Goal: Transaction & Acquisition: Purchase product/service

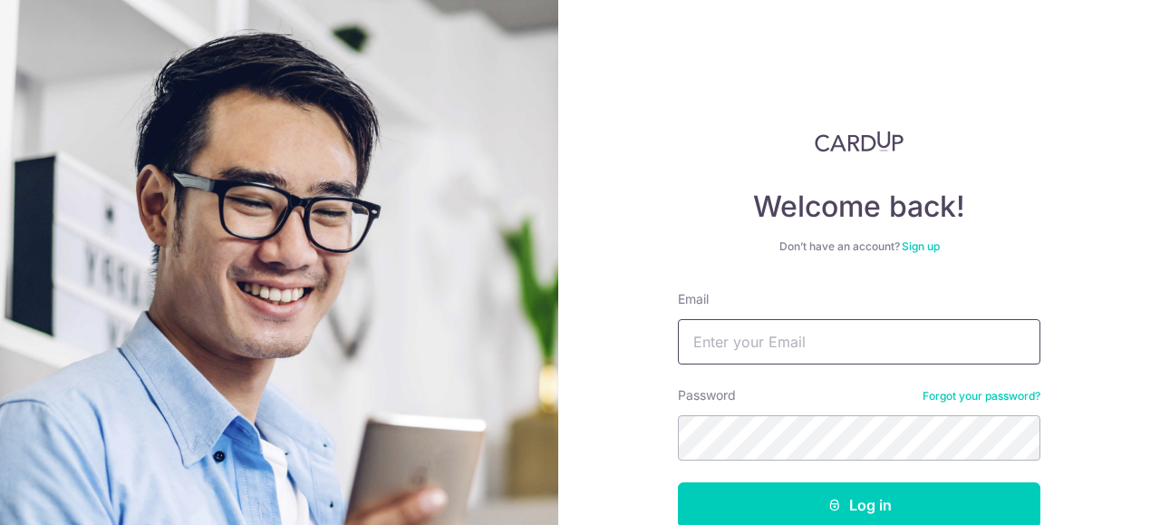
click at [853, 343] on input "Email" at bounding box center [859, 341] width 362 height 45
type input "patlim@arccorp.sg"
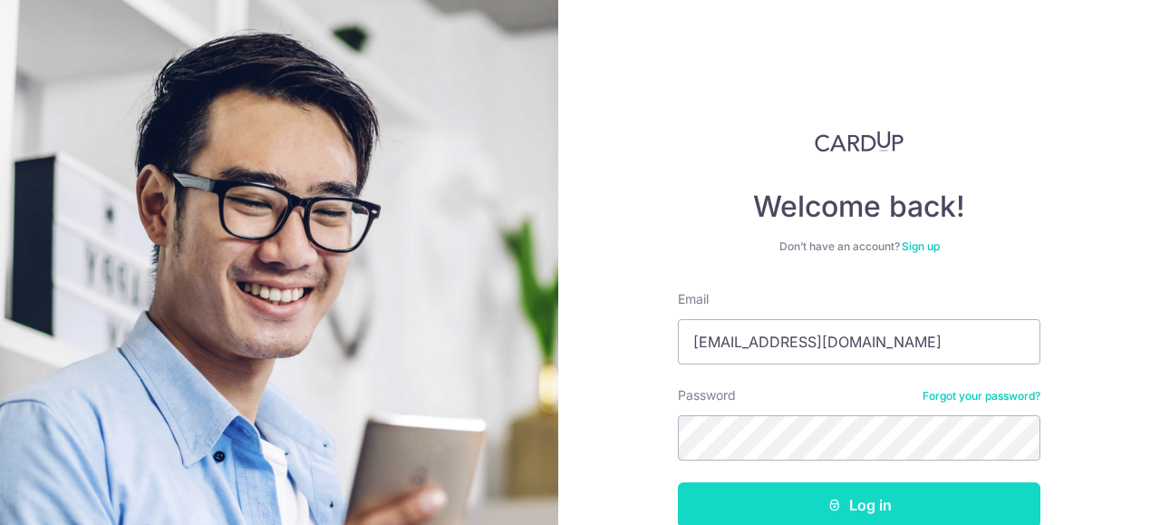
click at [823, 490] on button "Log in" at bounding box center [859, 504] width 362 height 45
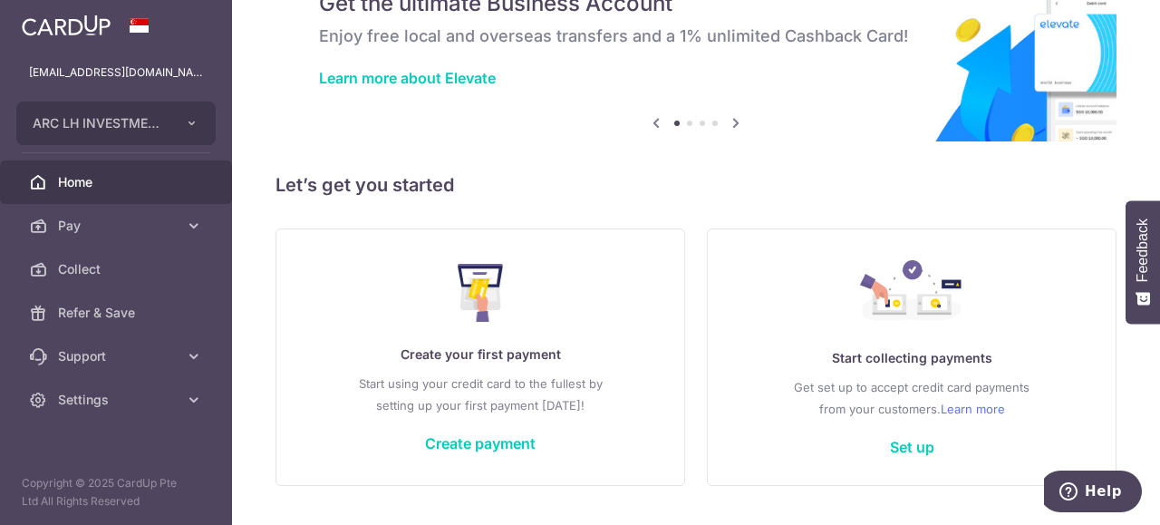
scroll to position [136, 0]
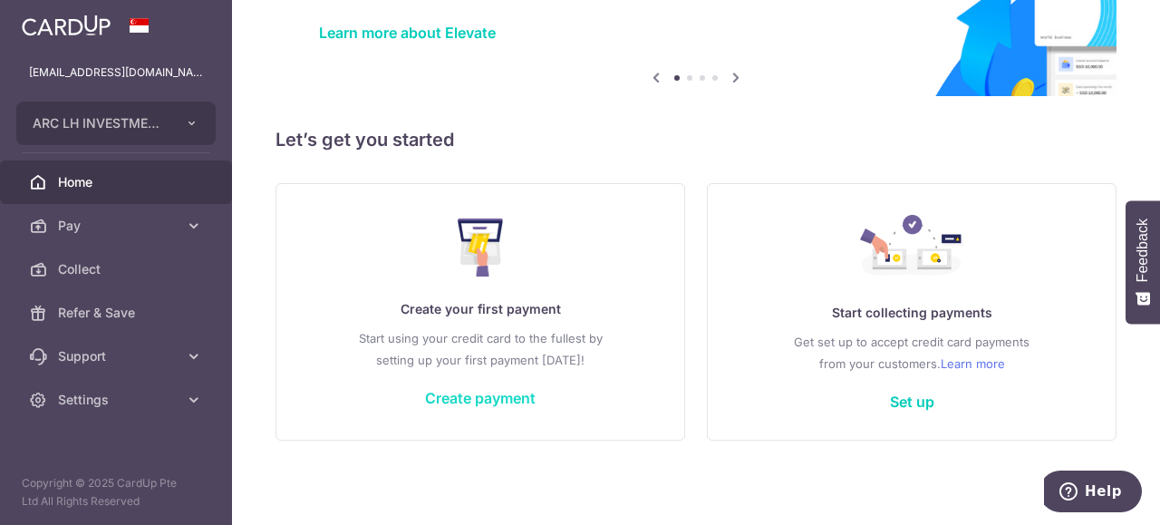
click at [495, 390] on link "Create payment" at bounding box center [480, 398] width 111 height 18
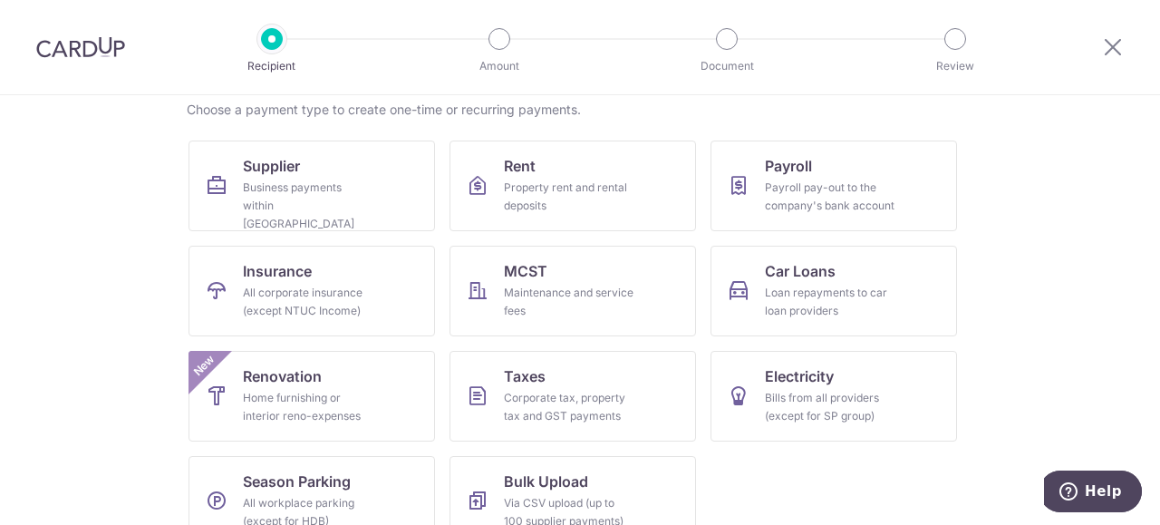
scroll to position [179, 0]
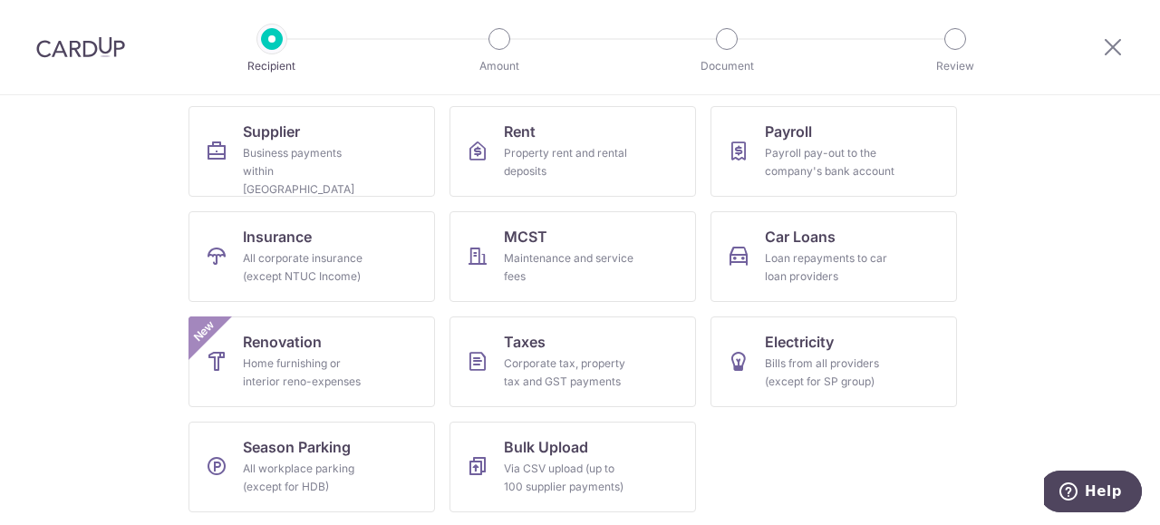
click at [1022, 265] on section "What would you like to pay for? Domestic payments International payments New Ch…" at bounding box center [580, 309] width 1160 height 429
click at [853, 163] on div "Payroll pay-out to the company's bank account" at bounding box center [830, 162] width 130 height 36
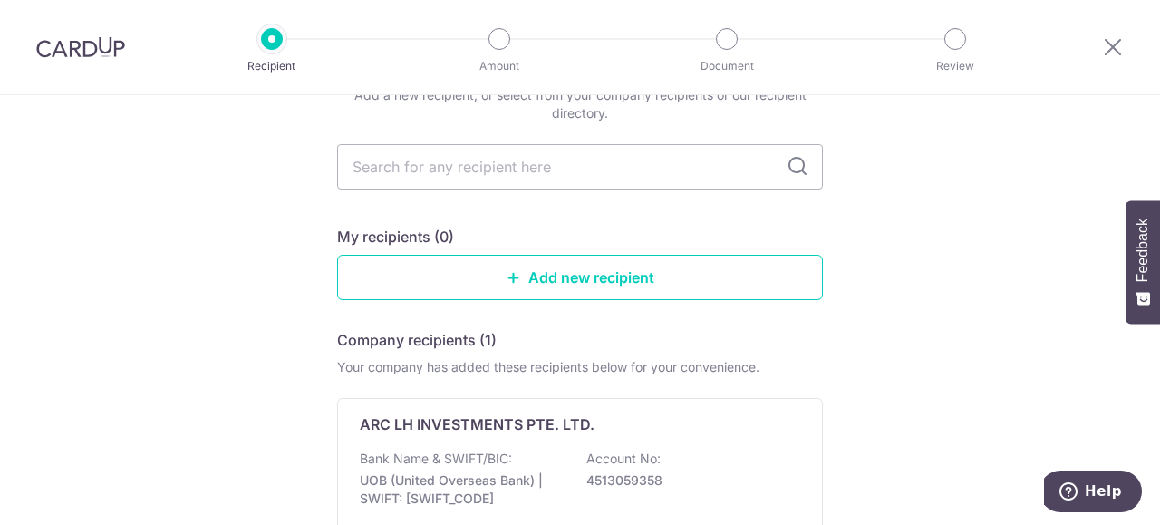
scroll to position [377, 0]
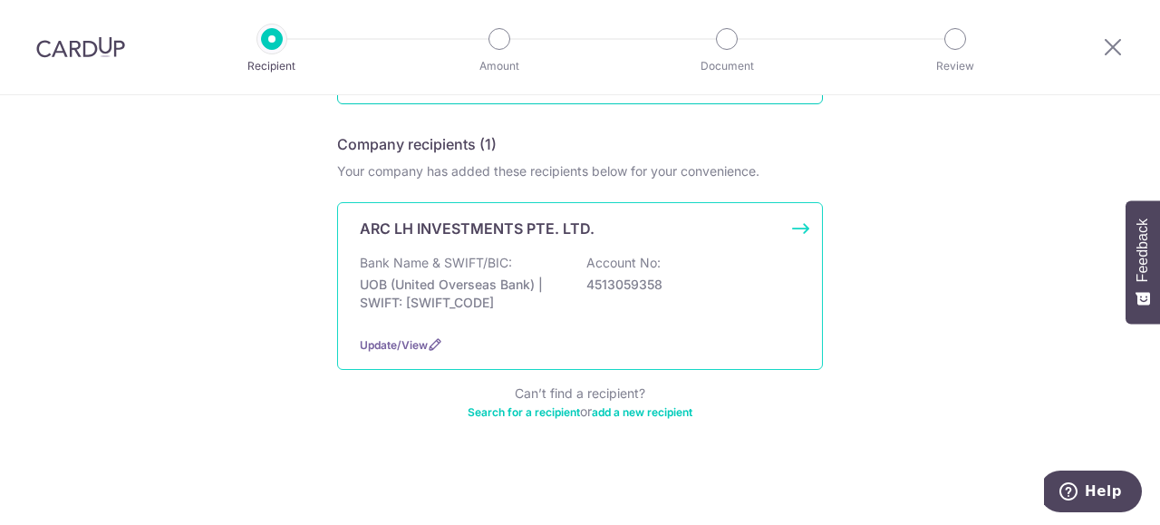
click at [794, 229] on div "ARC LH INVESTMENTS PTE. LTD. Bank Name & SWIFT/BIC: UOB (United Overseas Bank) …" at bounding box center [580, 286] width 486 height 168
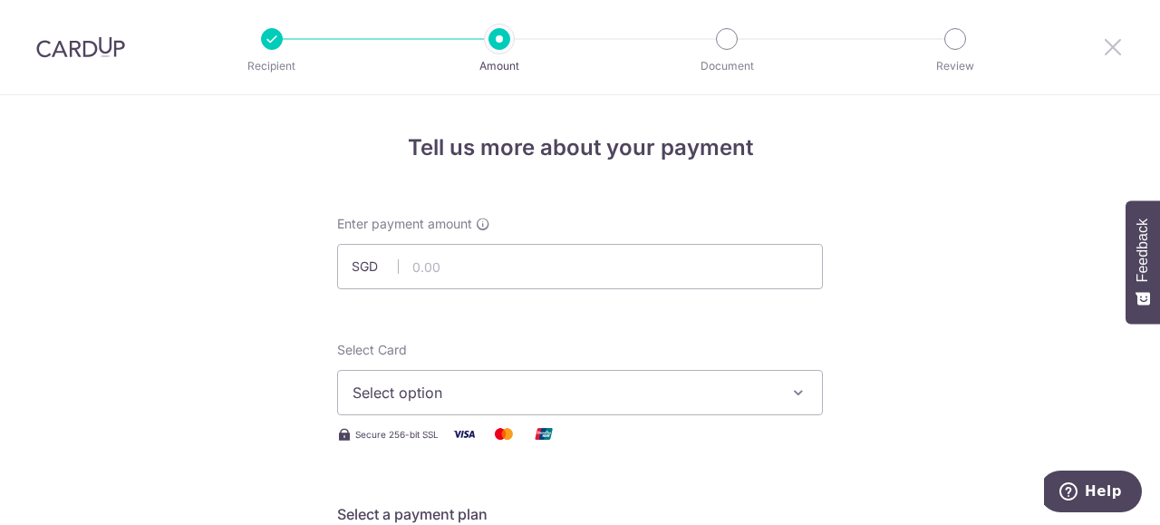
click at [1120, 46] on icon at bounding box center [1113, 46] width 22 height 23
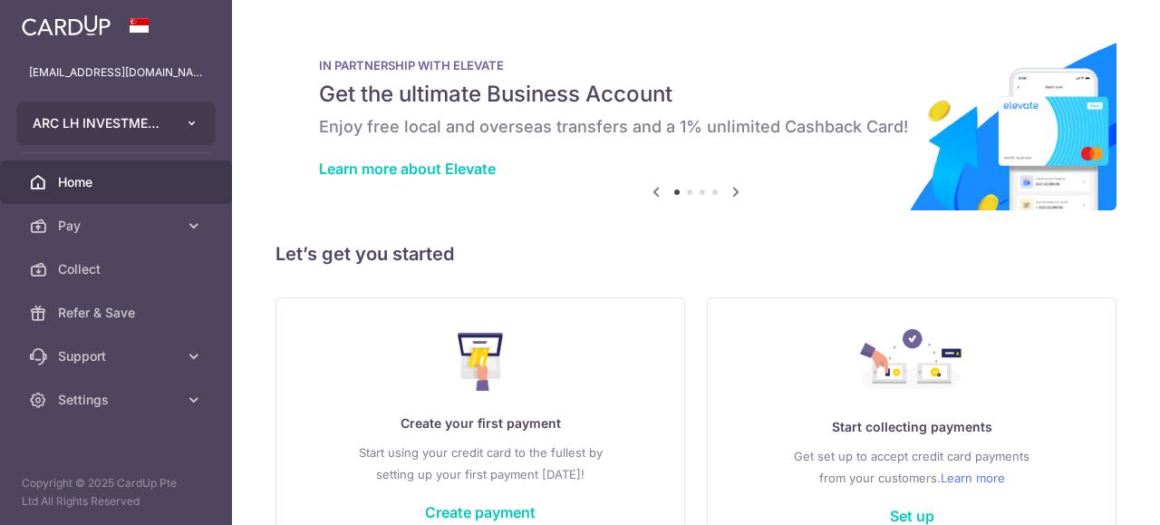
click at [188, 123] on icon "button" at bounding box center [192, 123] width 14 height 14
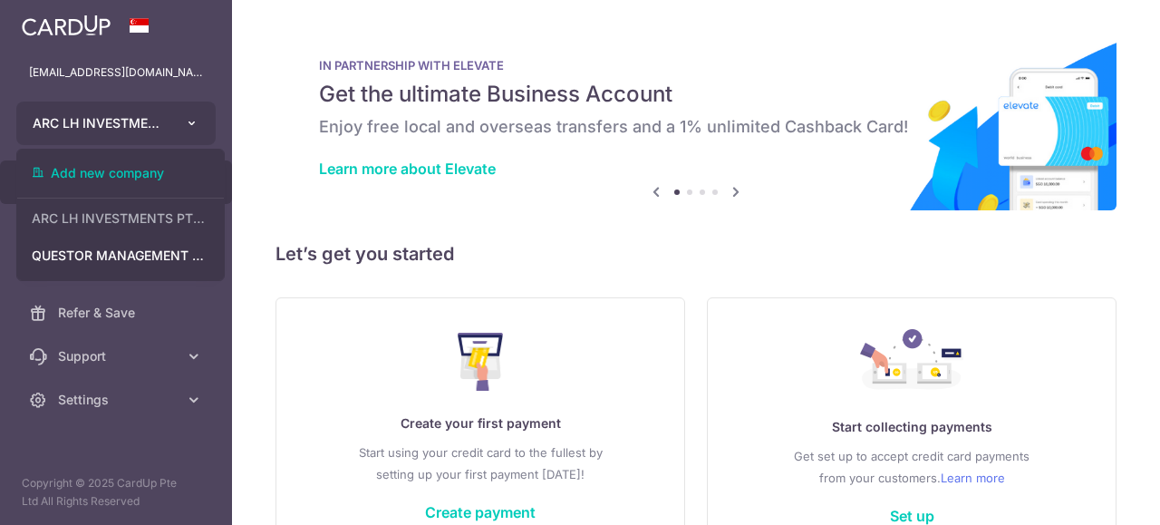
click at [188, 123] on icon "button" at bounding box center [192, 123] width 14 height 14
